Goal: Navigation & Orientation: Find specific page/section

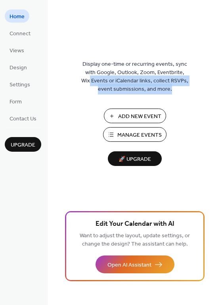
drag, startPoint x: 220, startPoint y: 75, endPoint x: 223, endPoint y: 123, distance: 48.1
click at [221, 123] on html "Home Connect Views Design Settings Form Contact Us Upgrade Home Upgrade Display…" at bounding box center [111, 152] width 222 height 305
